Goal: Communication & Community: Answer question/provide support

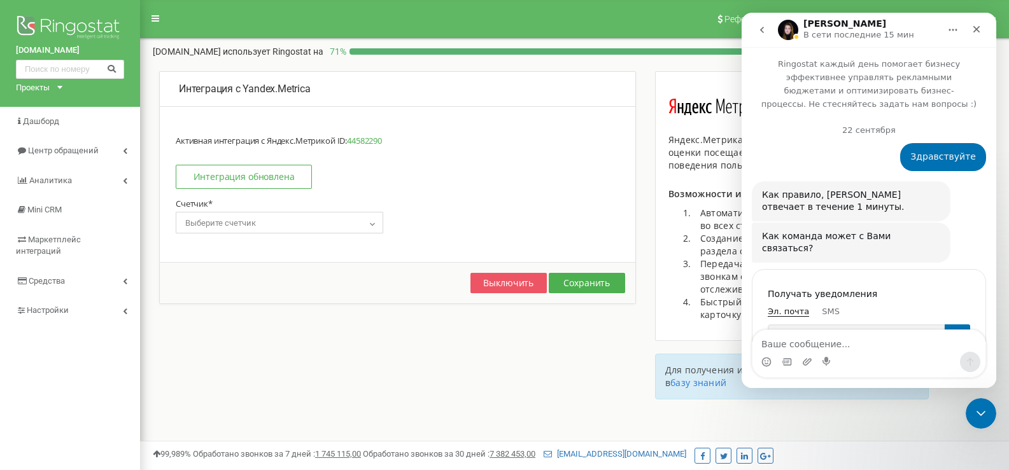
scroll to position [2, 0]
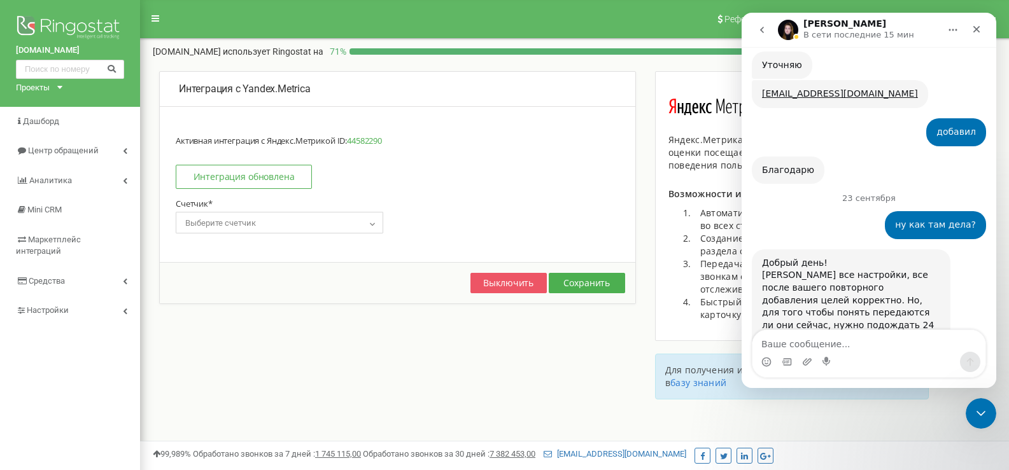
click at [849, 398] on img "Yeva говорит…" at bounding box center [847, 446] width 171 height 96
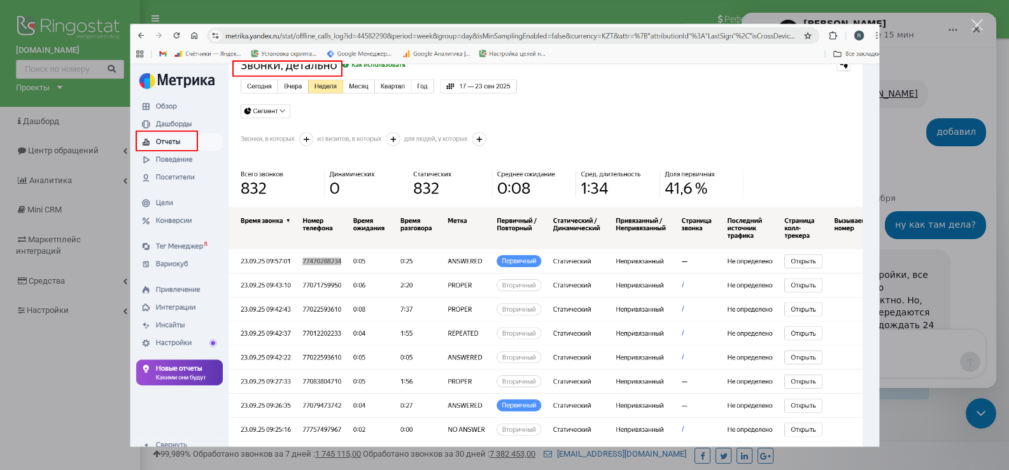
scroll to position [0, 0]
click at [866, 227] on img "Закрыть" at bounding box center [504, 235] width 749 height 423
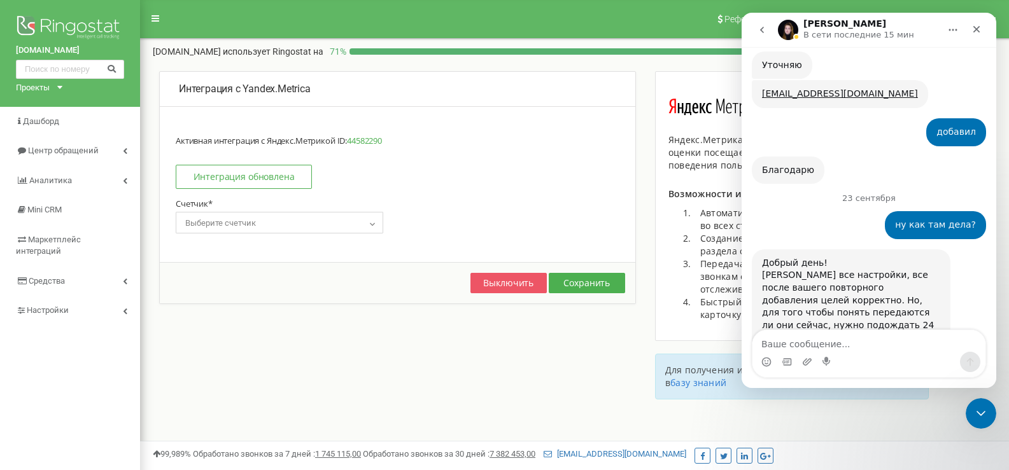
click at [869, 398] on img "Yeva говорит…" at bounding box center [847, 446] width 171 height 96
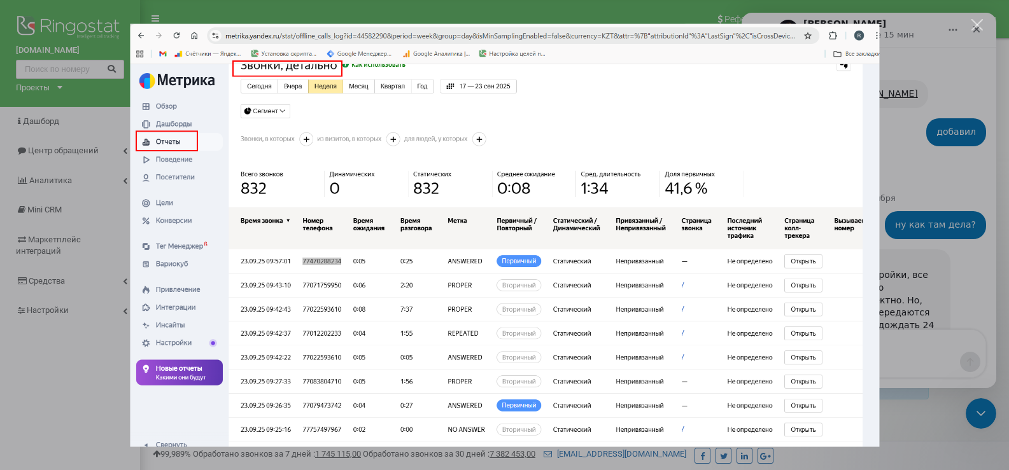
click at [912, 183] on div "Мессенджер Intercom" at bounding box center [504, 235] width 1009 height 470
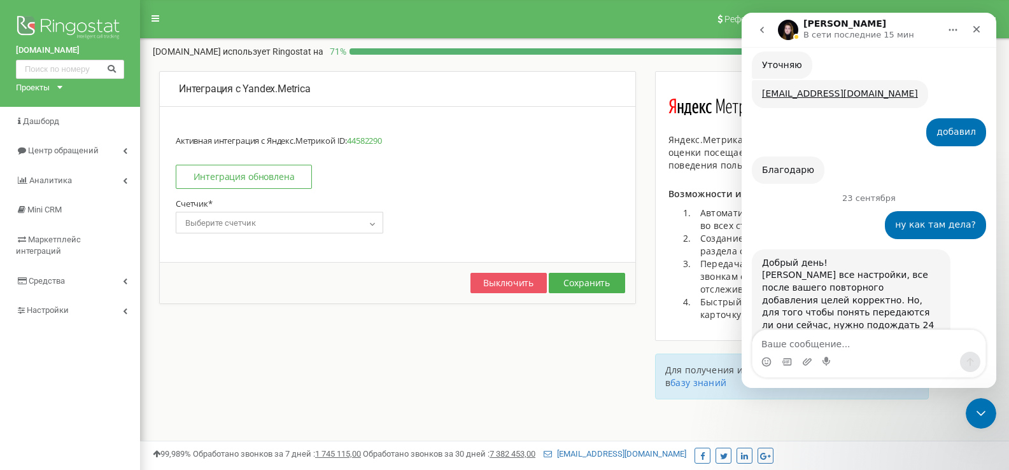
click at [910, 398] on img "Yeva говорит…" at bounding box center [847, 446] width 171 height 96
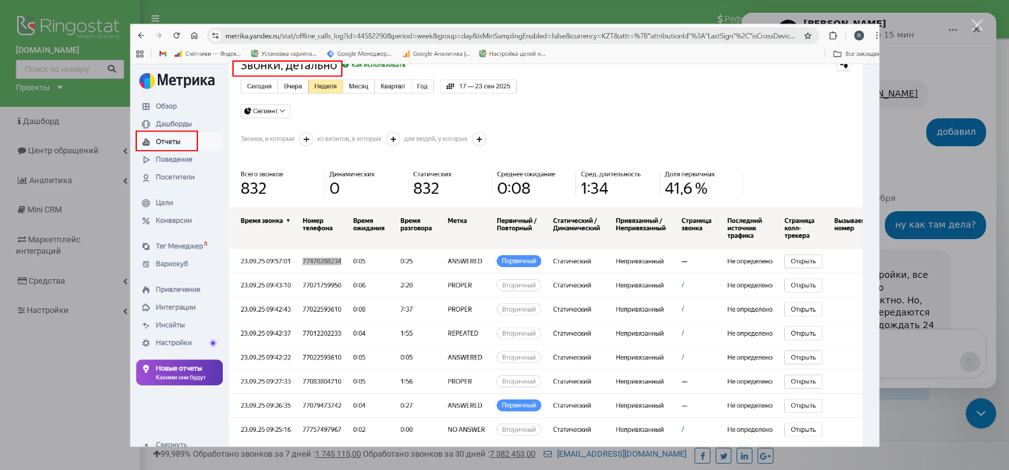
click at [903, 136] on div "Мессенджер Intercom" at bounding box center [504, 235] width 1009 height 470
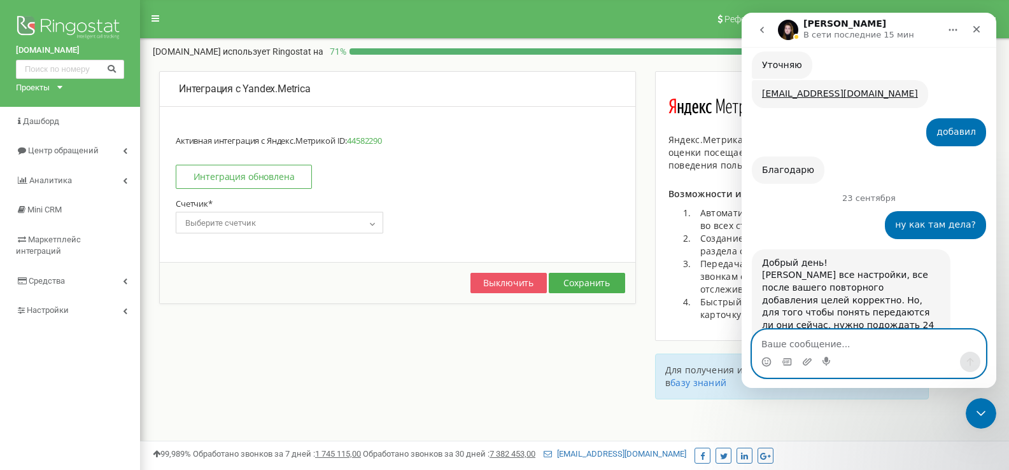
click at [828, 339] on textarea "Ваше сообщение..." at bounding box center [868, 341] width 233 height 22
type textarea "хорошо, ждем."
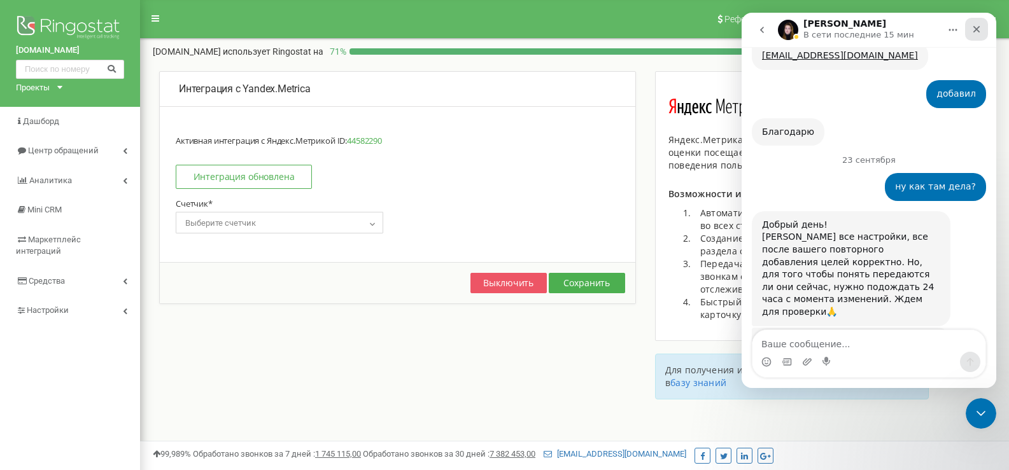
click at [985, 24] on div "Закрыть" at bounding box center [976, 29] width 23 height 23
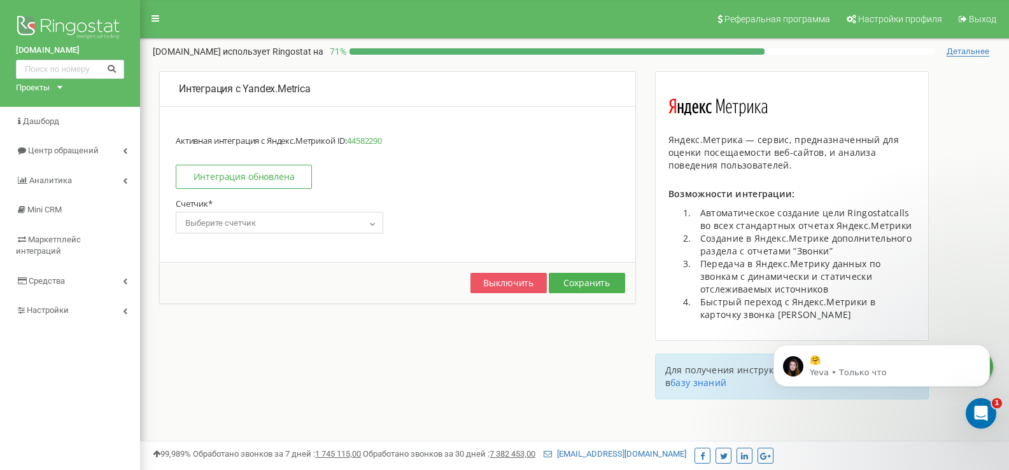
scroll to position [3326, 0]
click at [927, 368] on p "Yeva • Только что" at bounding box center [892, 372] width 164 height 11
